Goal: Transaction & Acquisition: Obtain resource

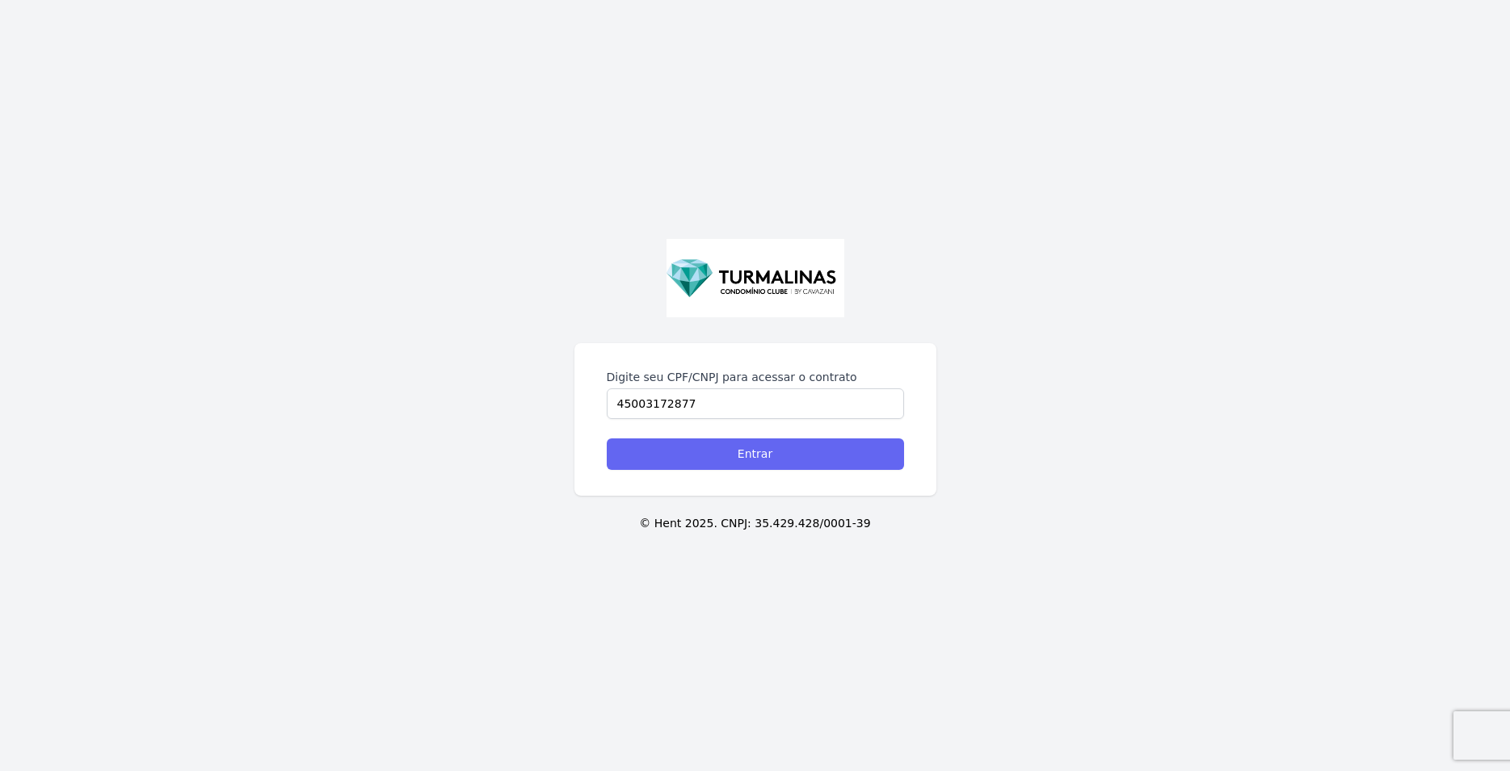
type input "45003172877"
click at [780, 449] on input "Entrar" at bounding box center [755, 454] width 297 height 31
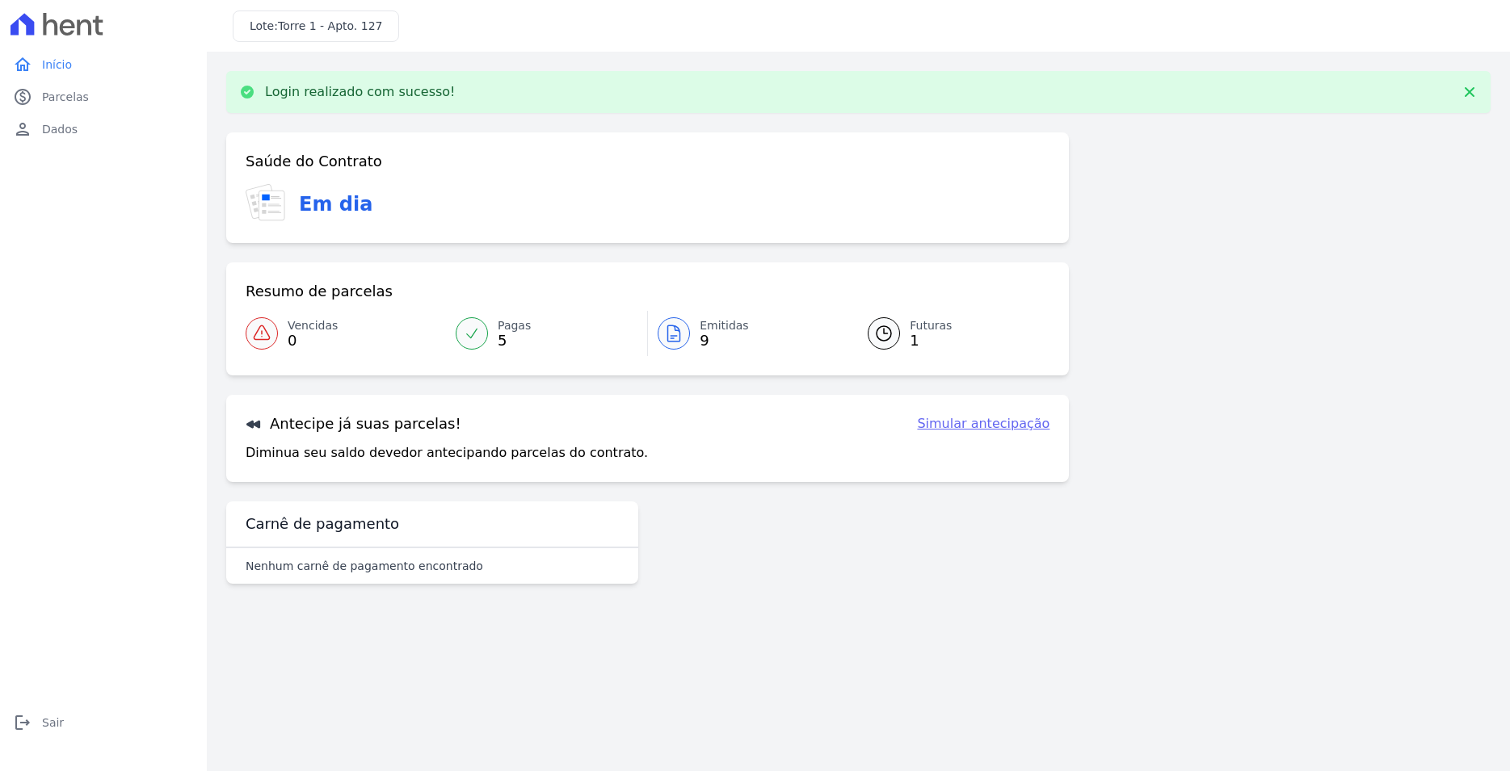
click at [895, 337] on div at bounding box center [883, 333] width 32 height 32
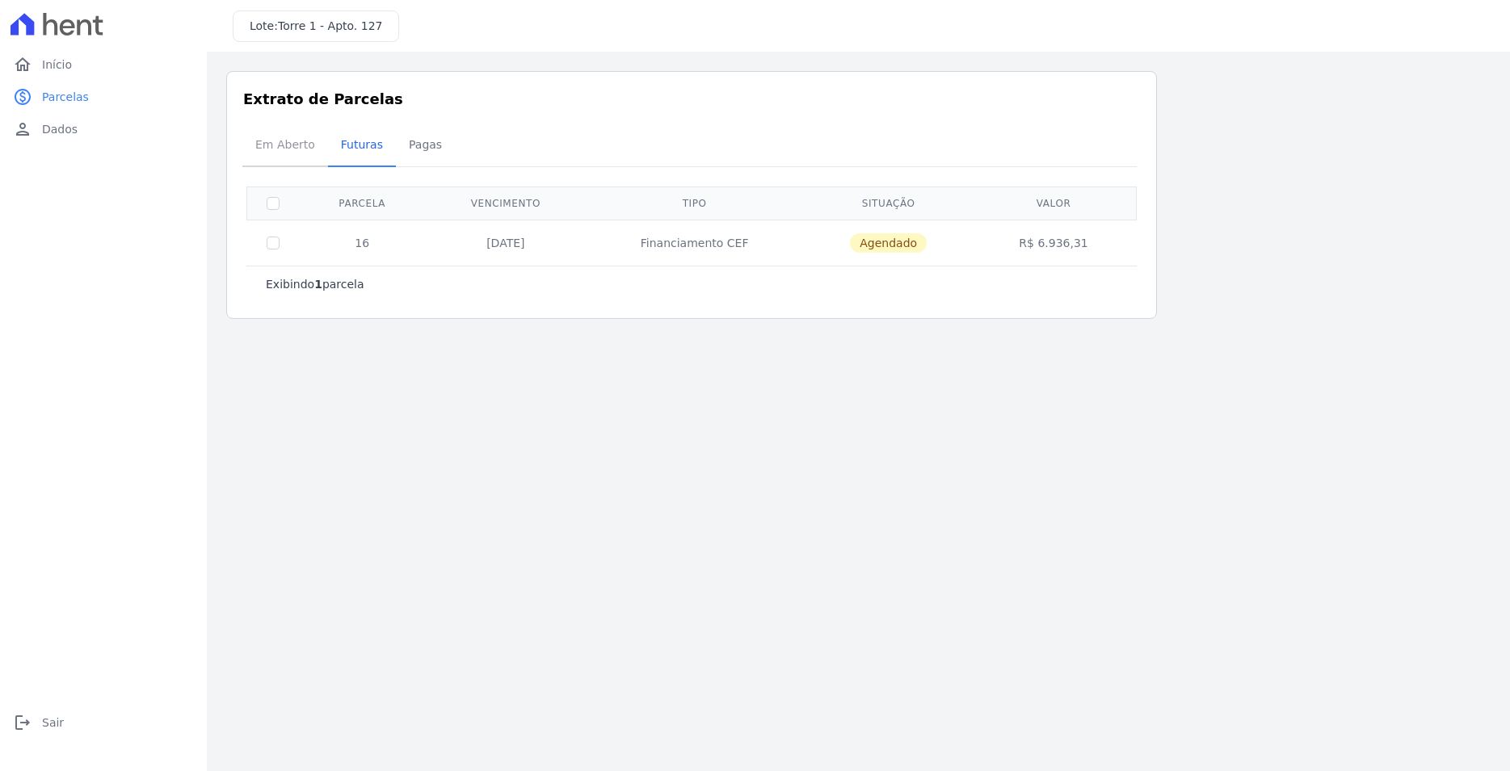
click at [276, 147] on span "Em Aberto" at bounding box center [285, 144] width 79 height 32
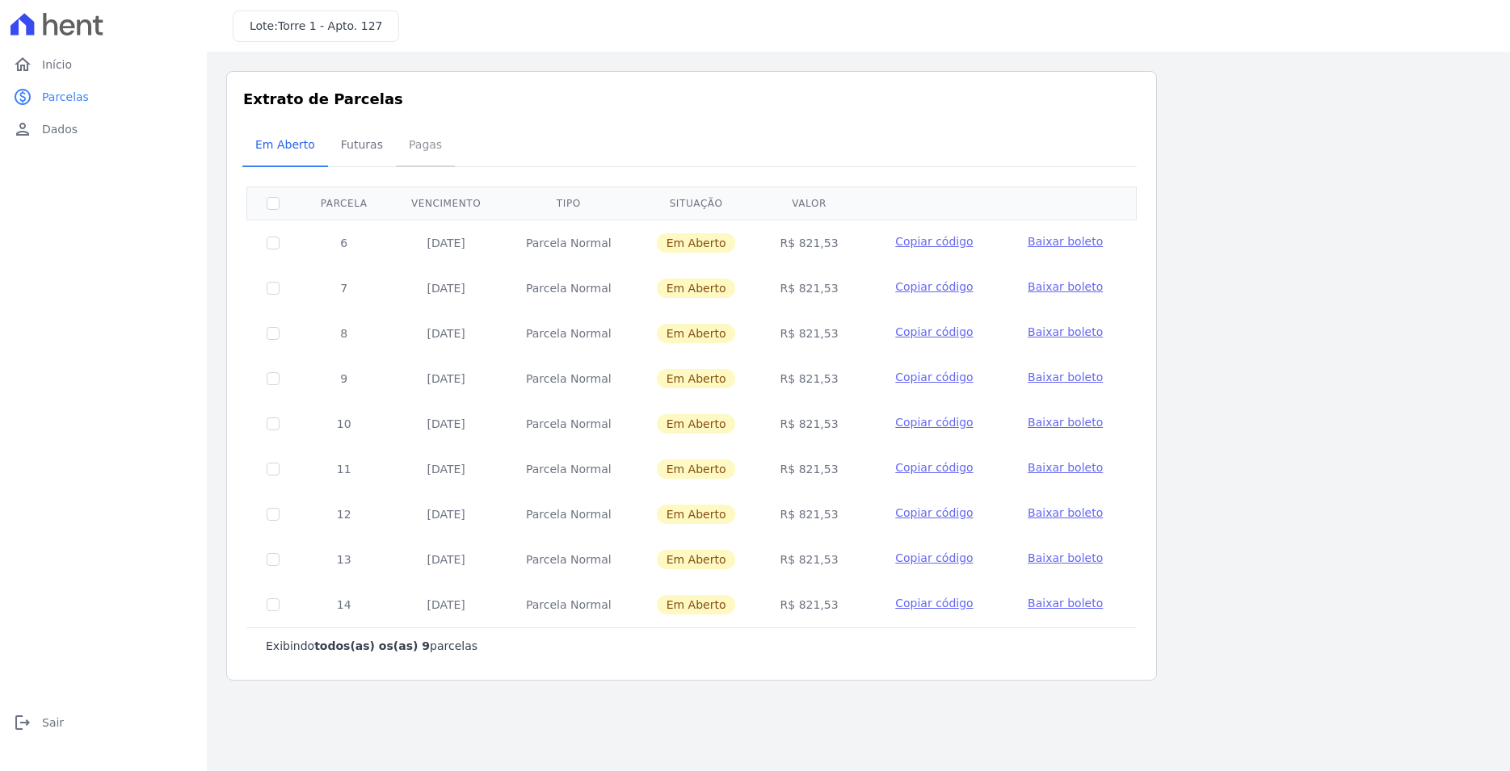
click at [412, 149] on span "Pagas" at bounding box center [425, 144] width 52 height 32
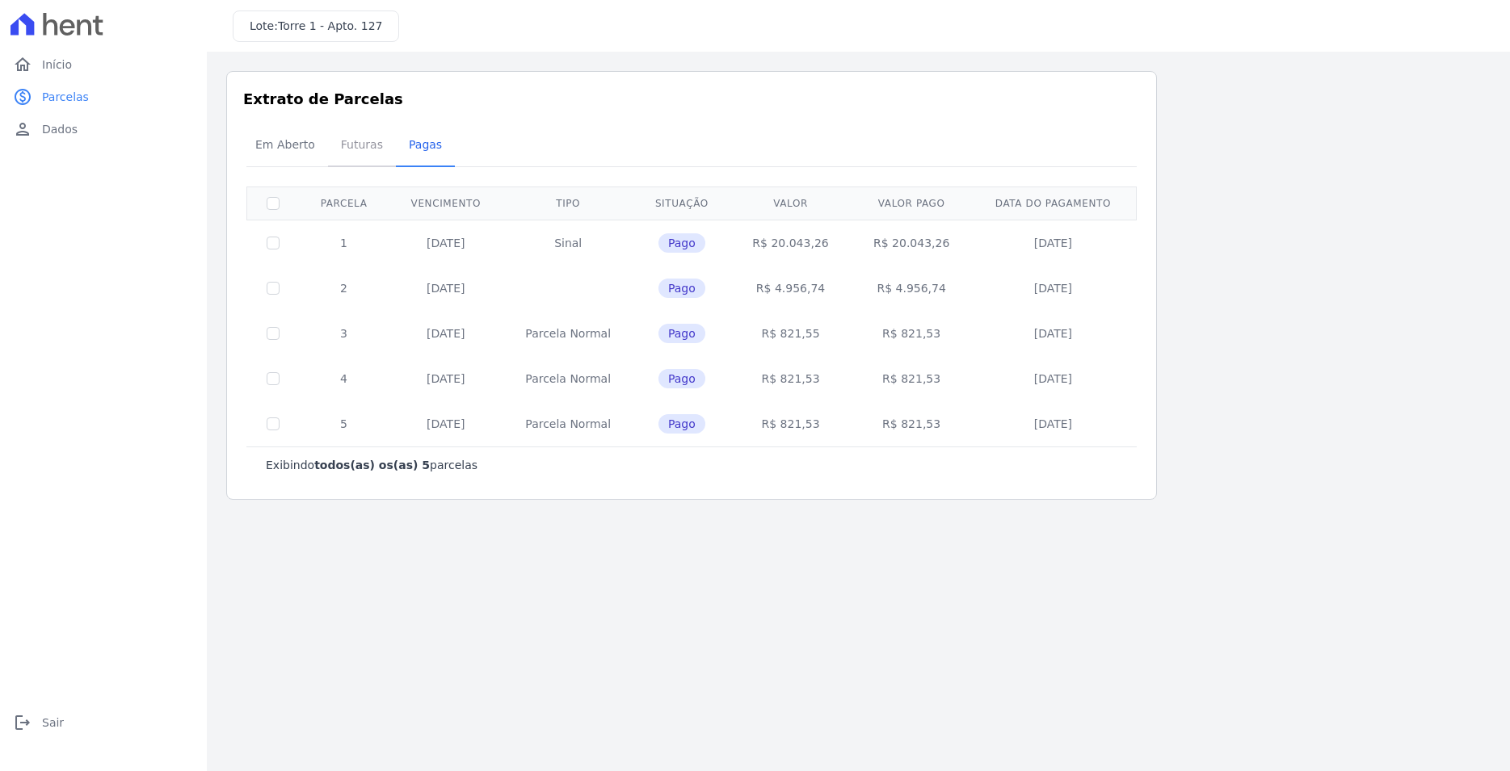
click at [354, 138] on span "Futuras" at bounding box center [361, 144] width 61 height 32
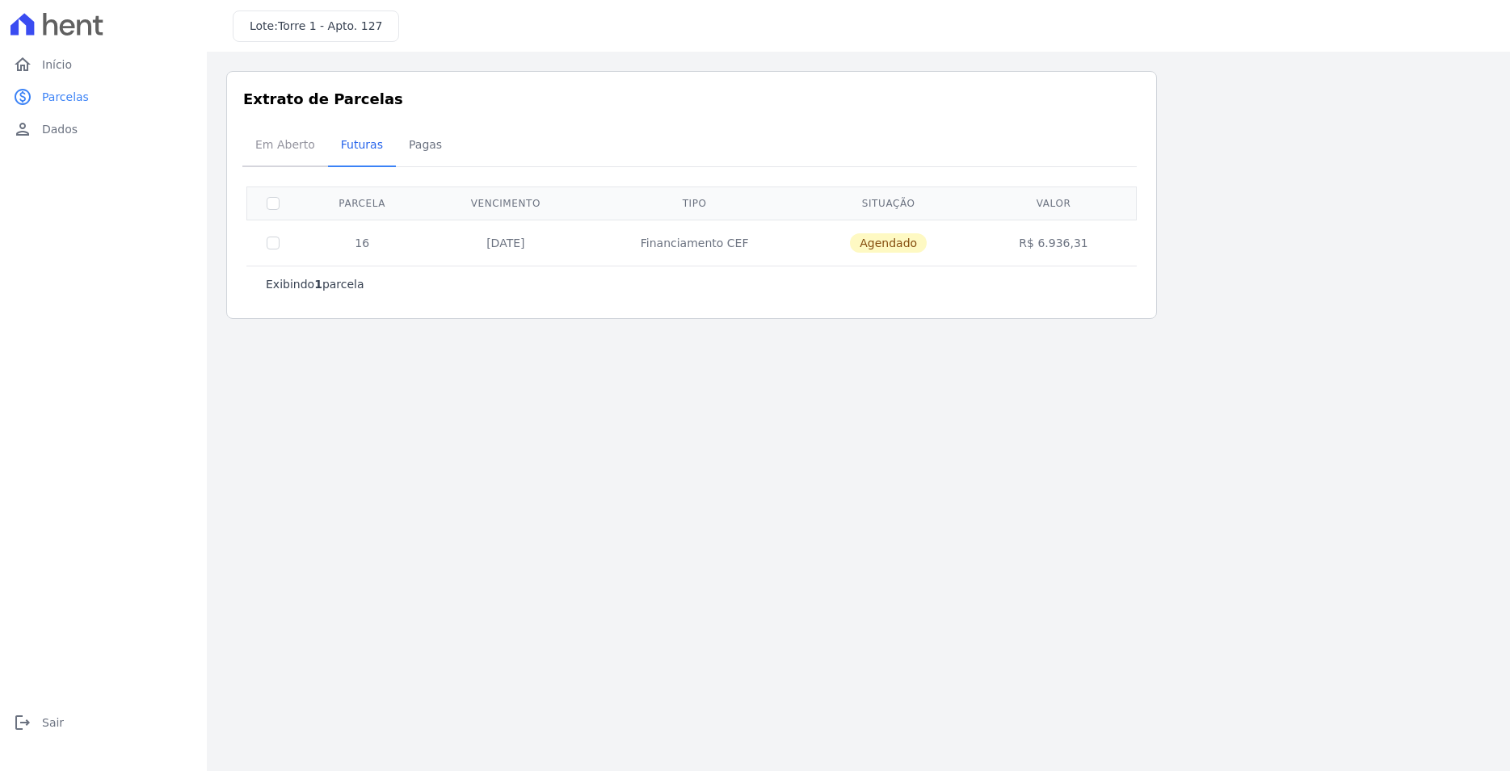
click at [302, 150] on span "Em Aberto" at bounding box center [285, 144] width 79 height 32
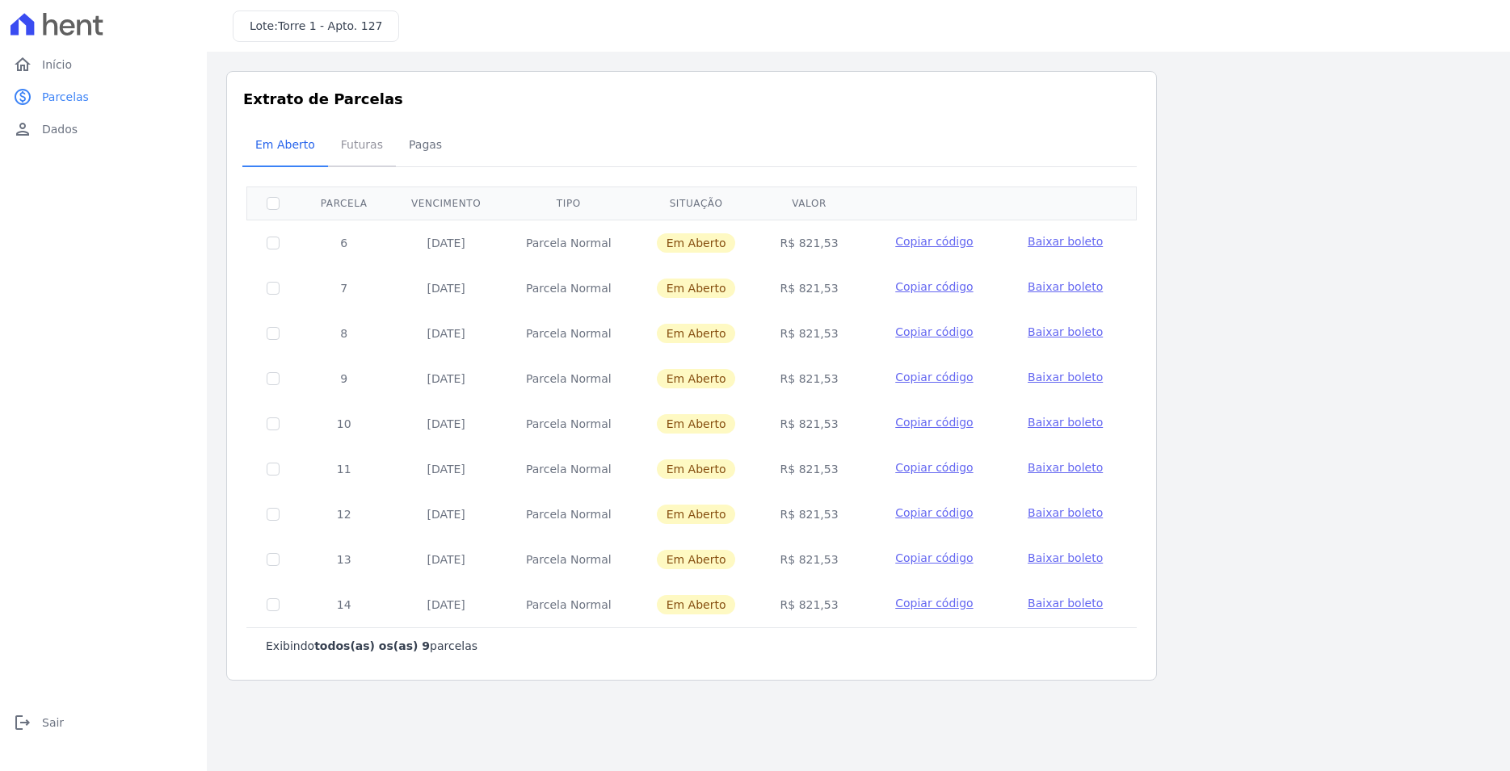
click at [358, 148] on span "Futuras" at bounding box center [361, 144] width 61 height 32
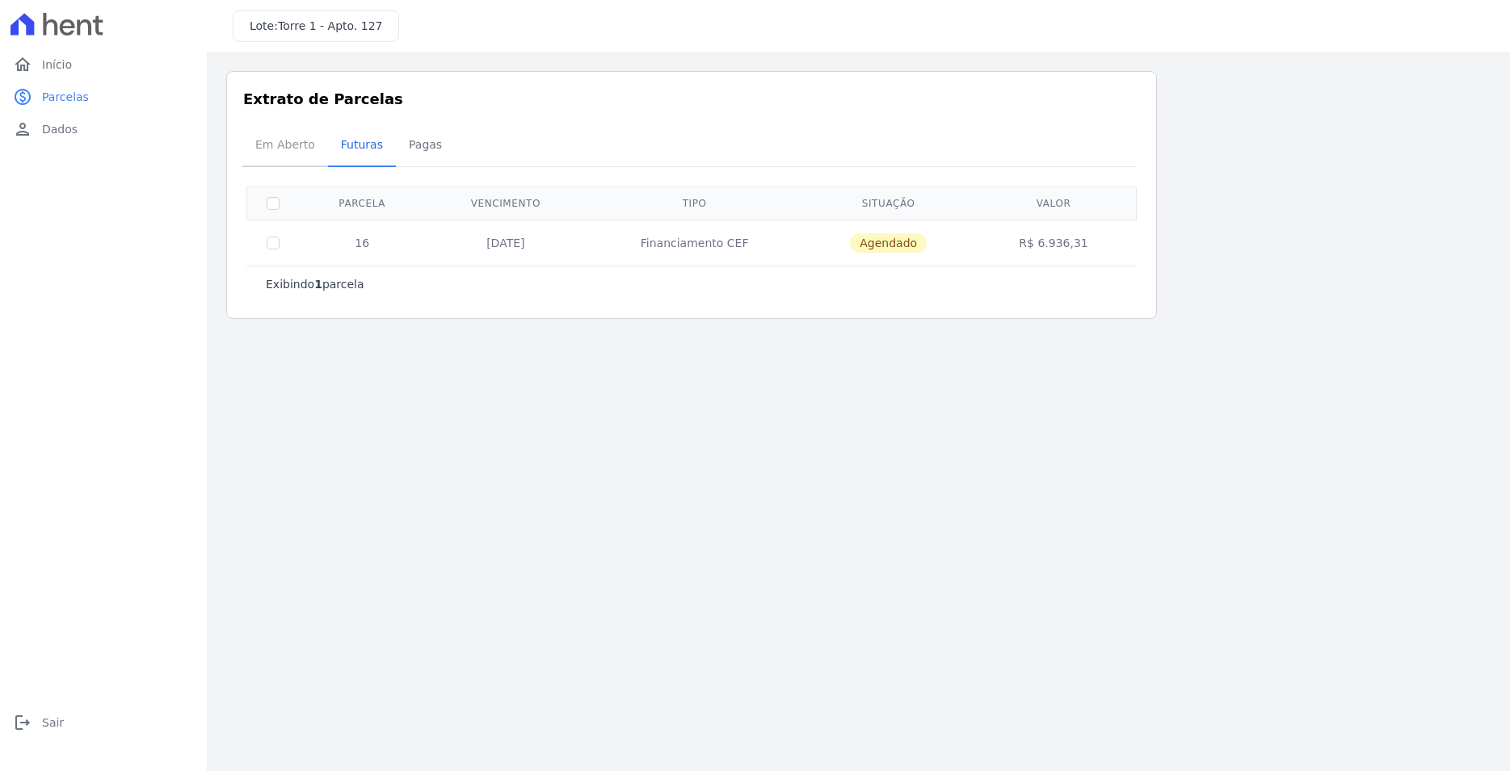
click at [288, 149] on span "Em Aberto" at bounding box center [285, 144] width 79 height 32
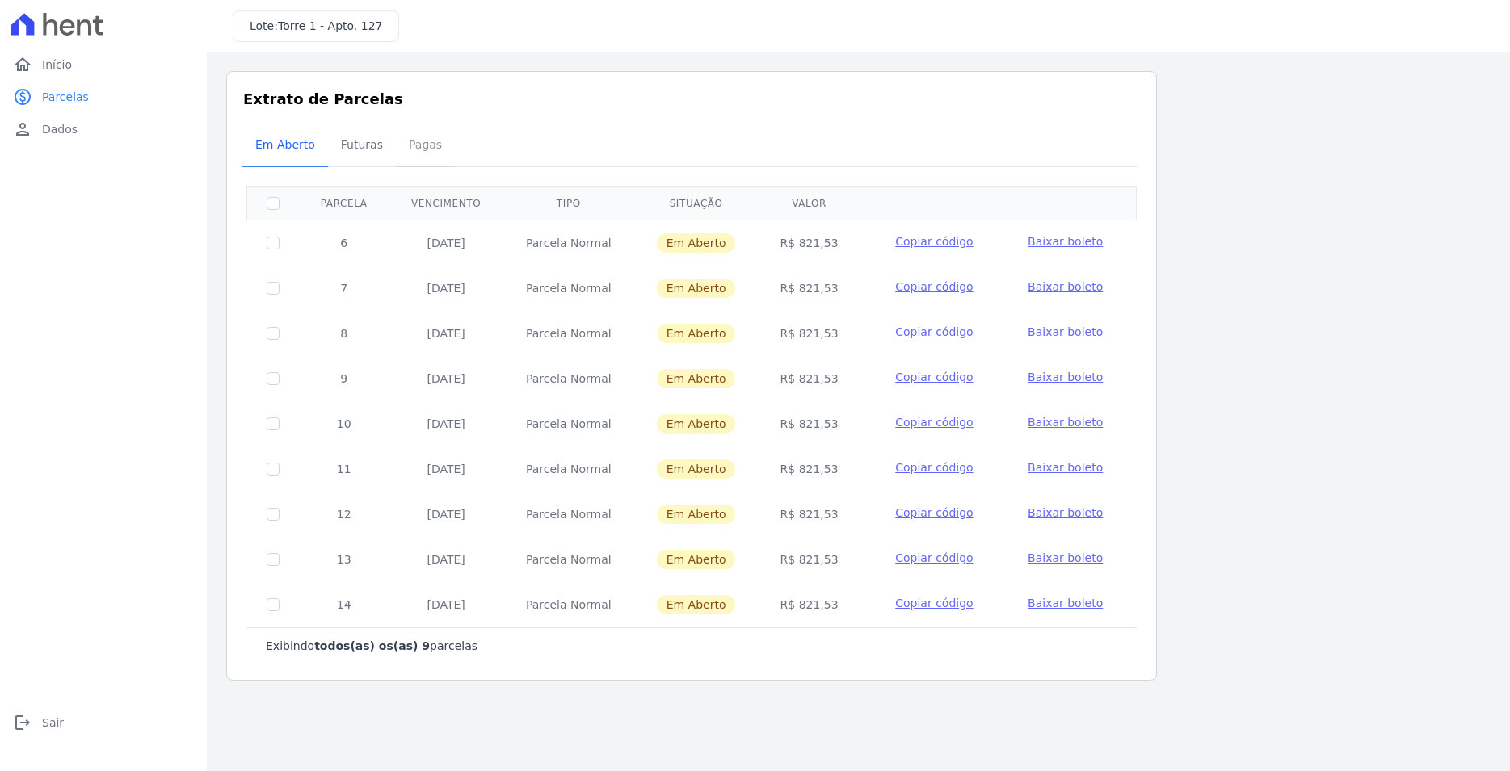
click at [399, 153] on span "Pagas" at bounding box center [425, 144] width 52 height 32
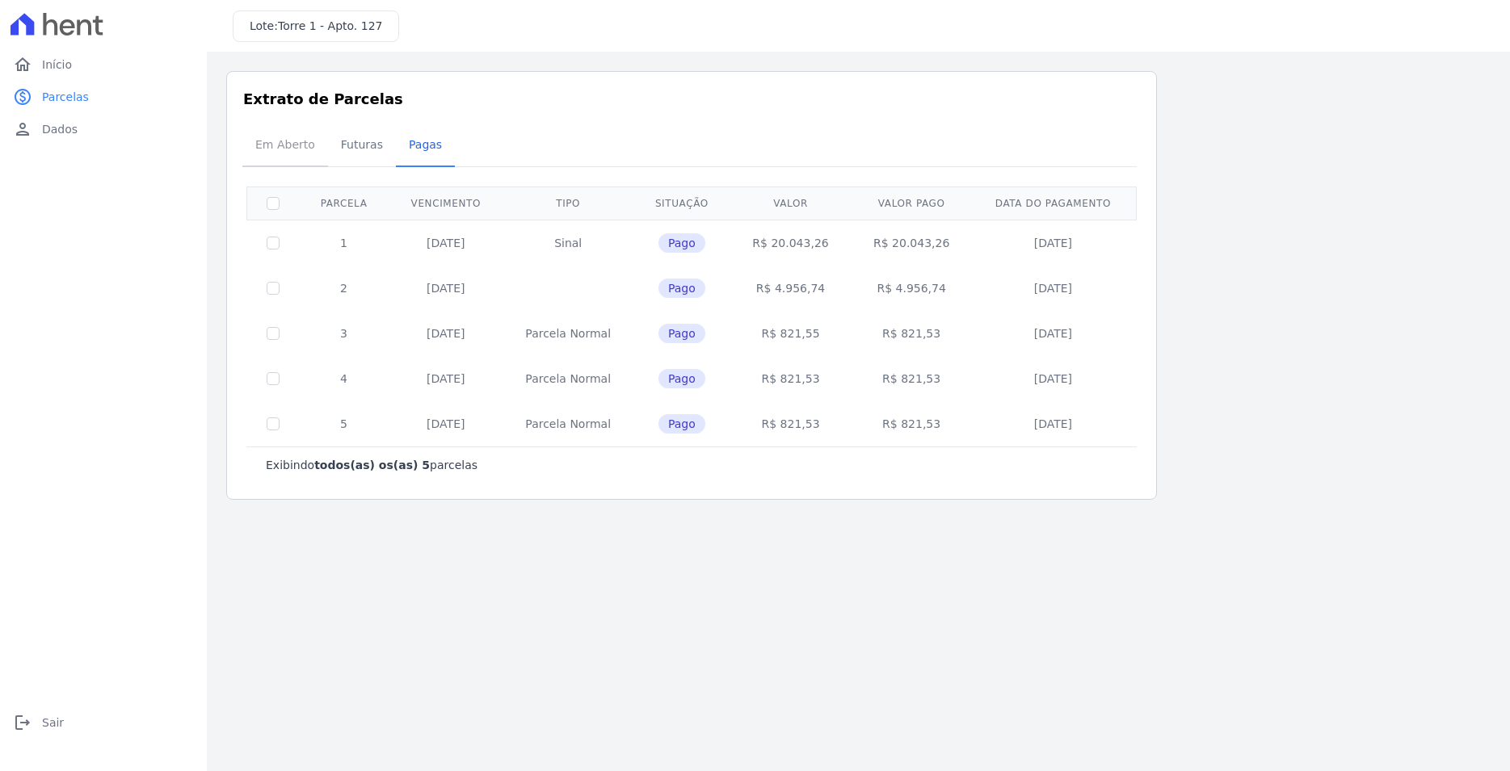
click at [292, 146] on span "Em Aberto" at bounding box center [285, 144] width 79 height 32
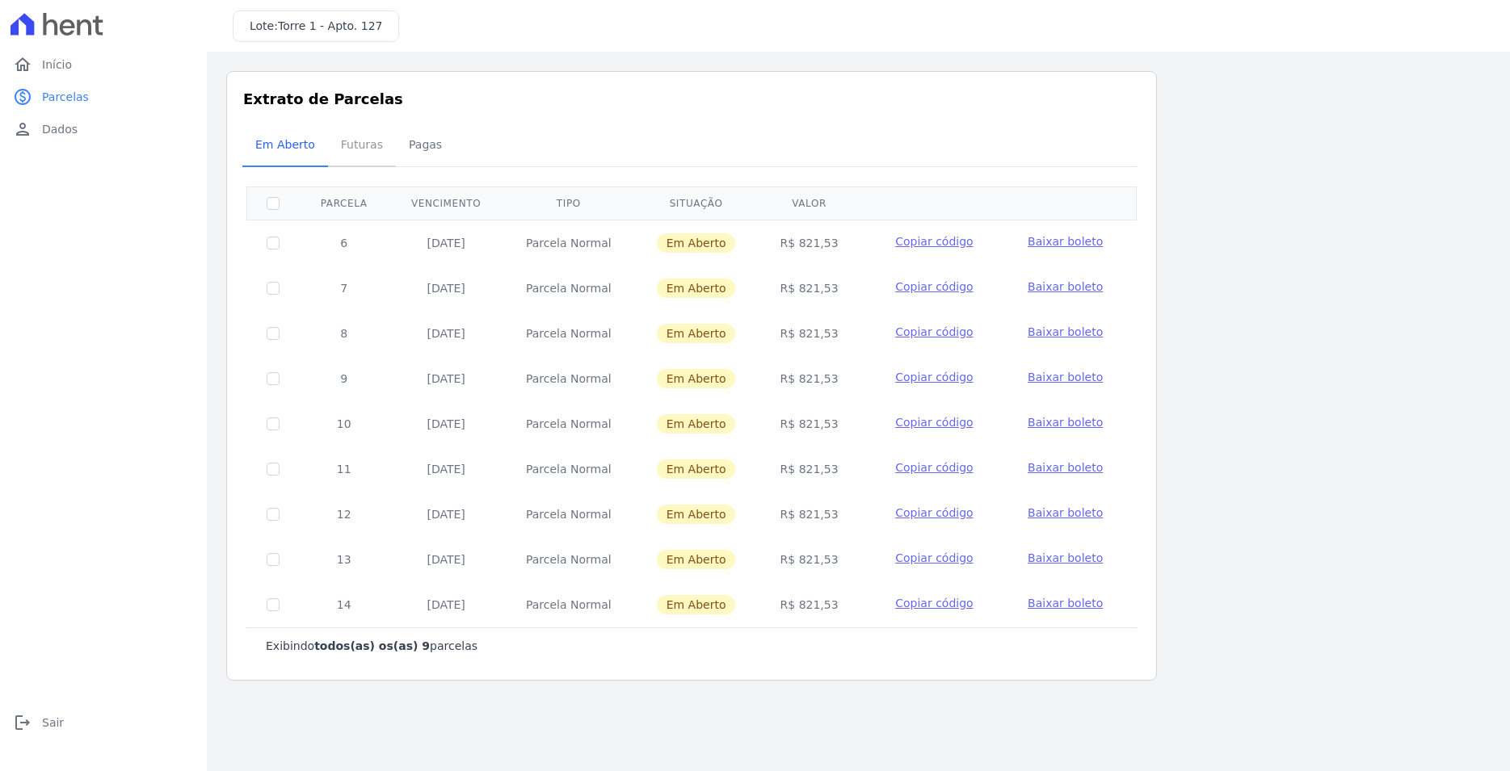
click at [345, 148] on span "Futuras" at bounding box center [361, 144] width 61 height 32
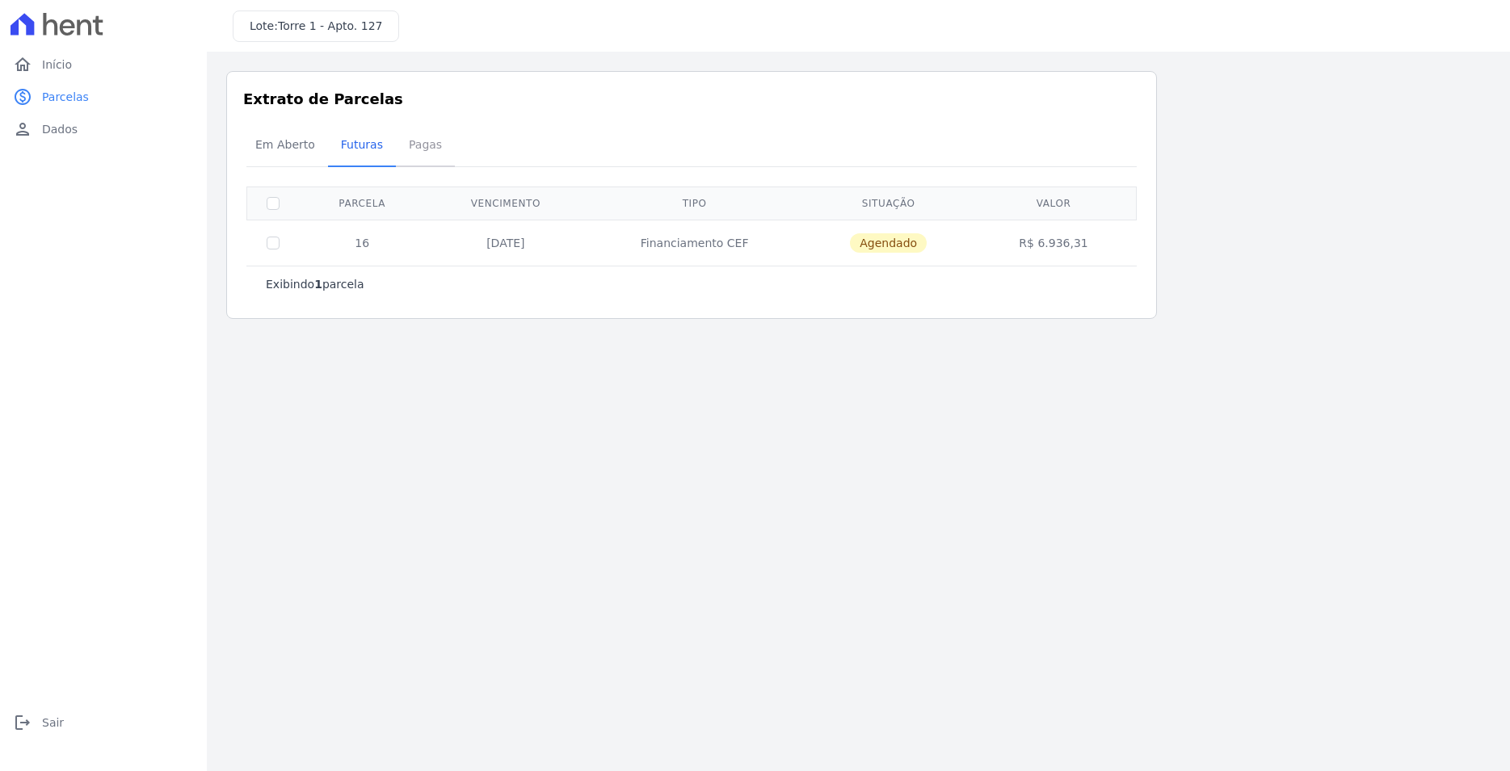
click at [402, 147] on span "Pagas" at bounding box center [425, 144] width 52 height 32
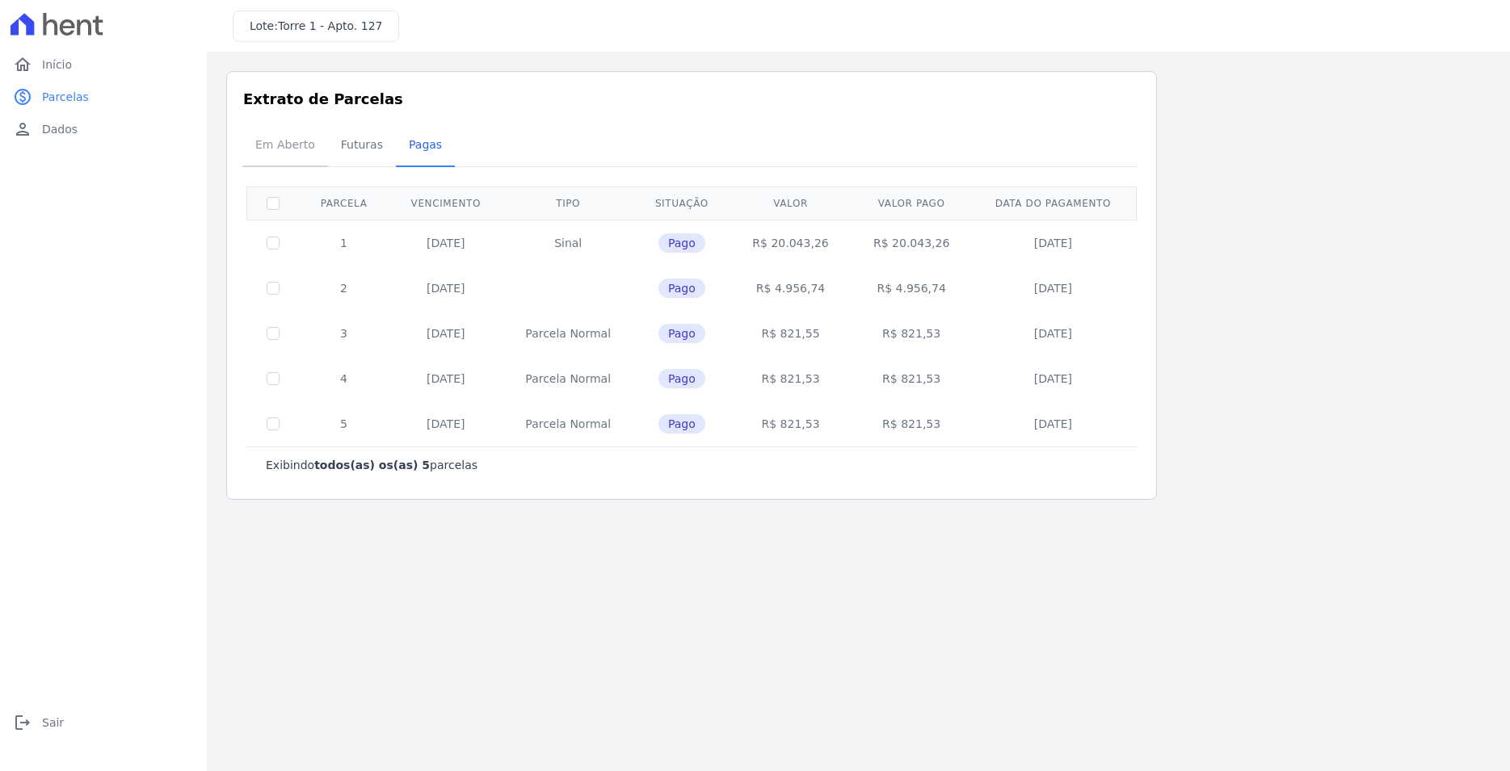
click at [264, 153] on span "Em Aberto" at bounding box center [285, 144] width 79 height 32
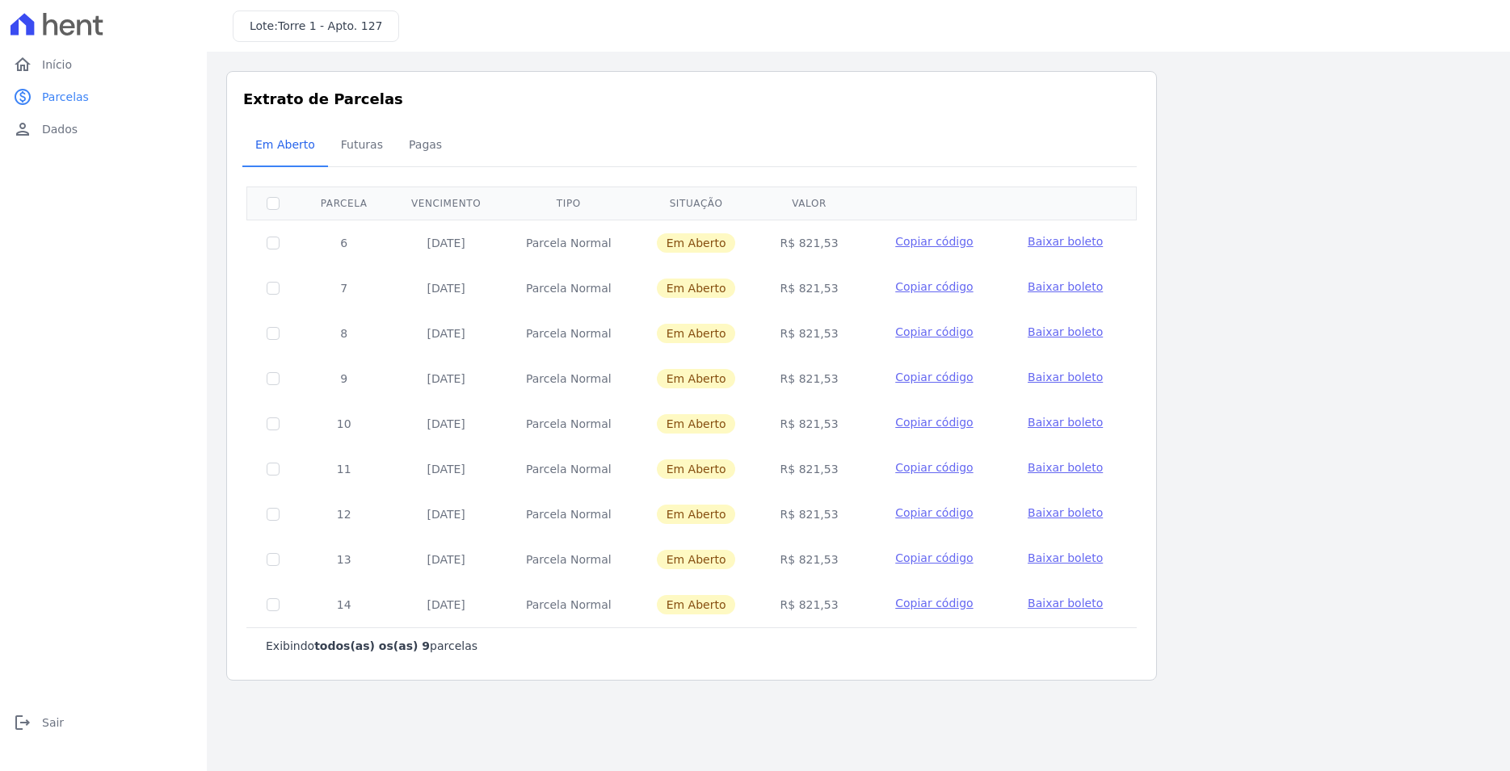
click at [1048, 240] on span "Baixar boleto" at bounding box center [1064, 241] width 75 height 13
click at [430, 139] on span "Pagas" at bounding box center [425, 144] width 52 height 32
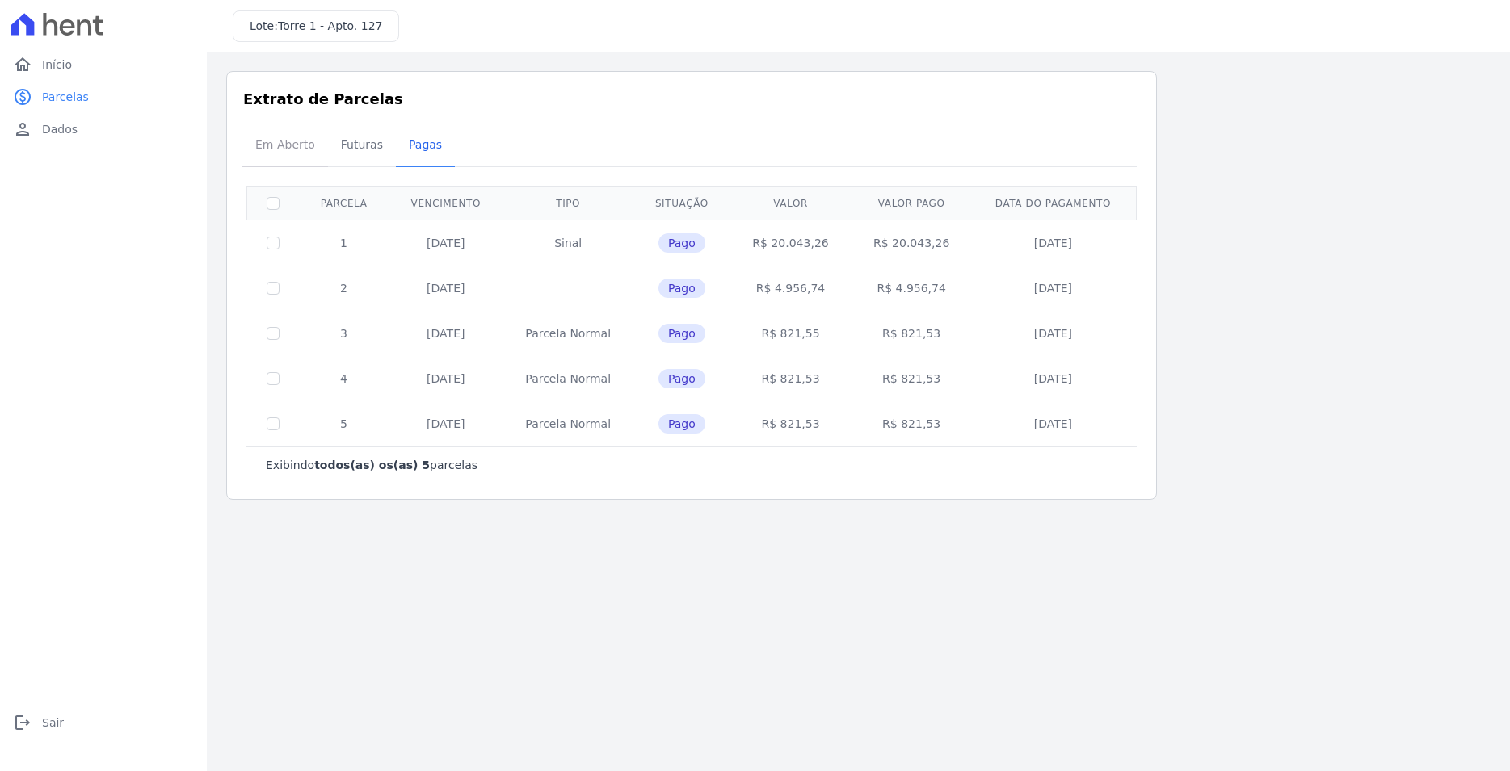
click at [303, 145] on span "Em Aberto" at bounding box center [285, 144] width 79 height 32
